Goal: Task Accomplishment & Management: Use online tool/utility

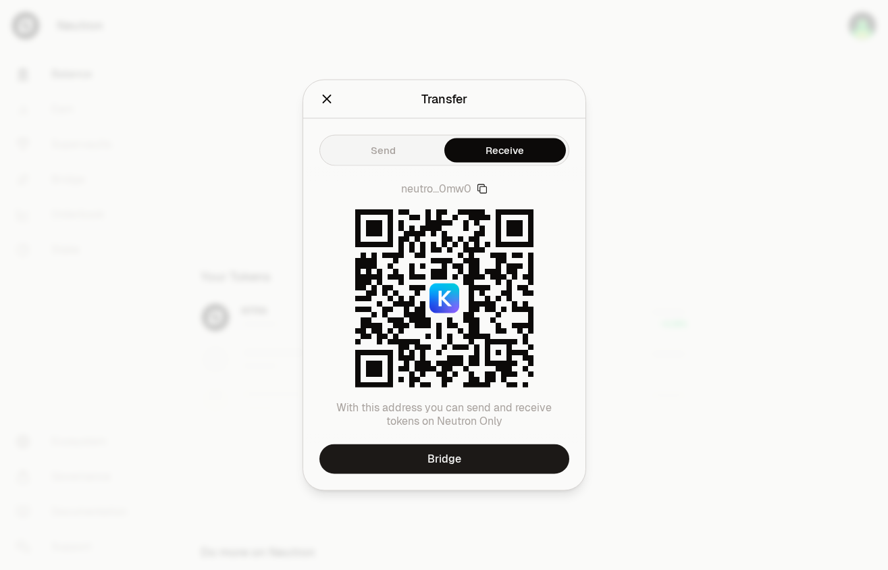
click at [332, 101] on icon "Close" at bounding box center [326, 99] width 15 height 15
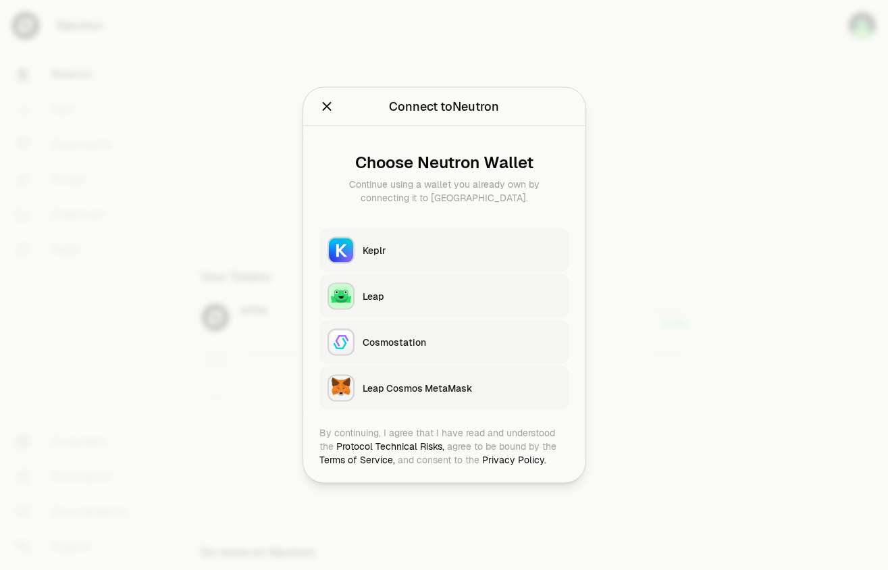
click at [425, 238] on button "Keplr" at bounding box center [444, 250] width 250 height 43
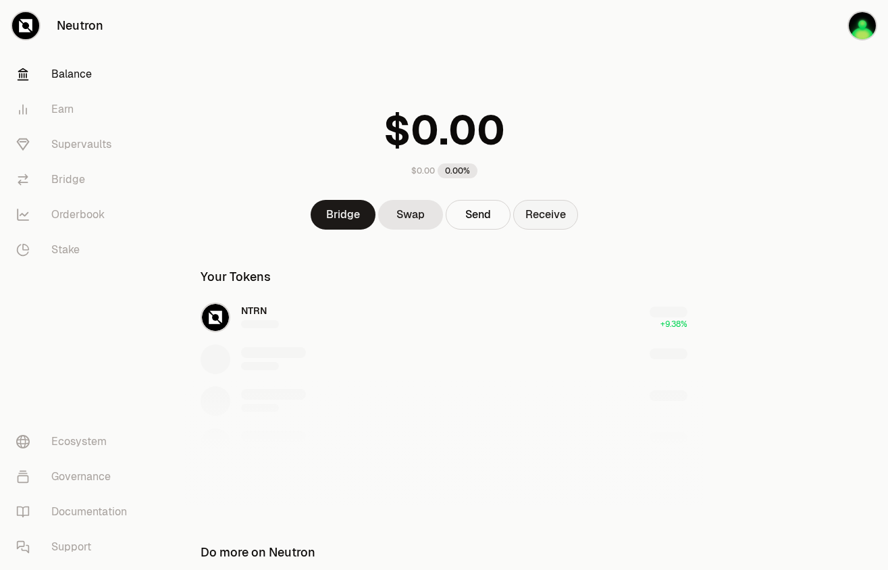
click at [539, 219] on button "Receive" at bounding box center [545, 215] width 65 height 30
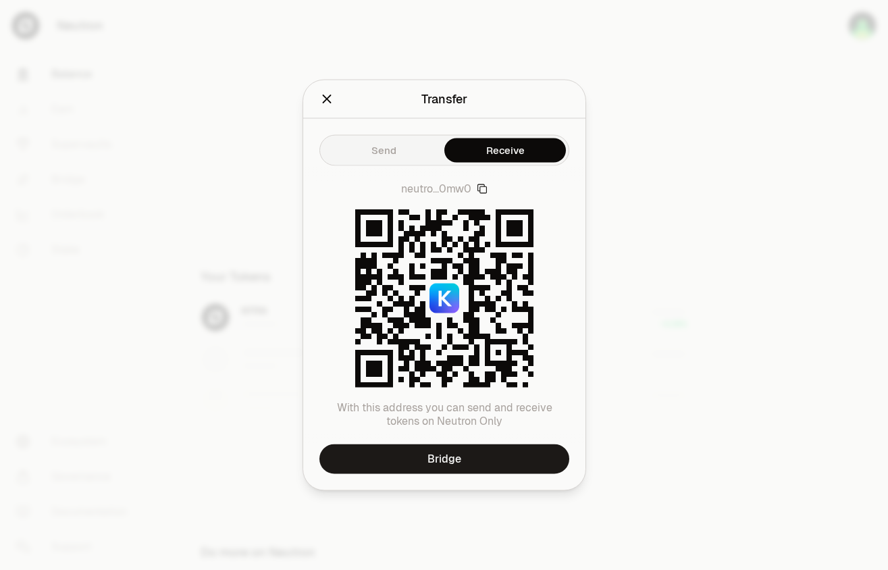
click at [486, 188] on icon "button" at bounding box center [481, 188] width 9 height 9
